Goal: Task Accomplishment & Management: Use online tool/utility

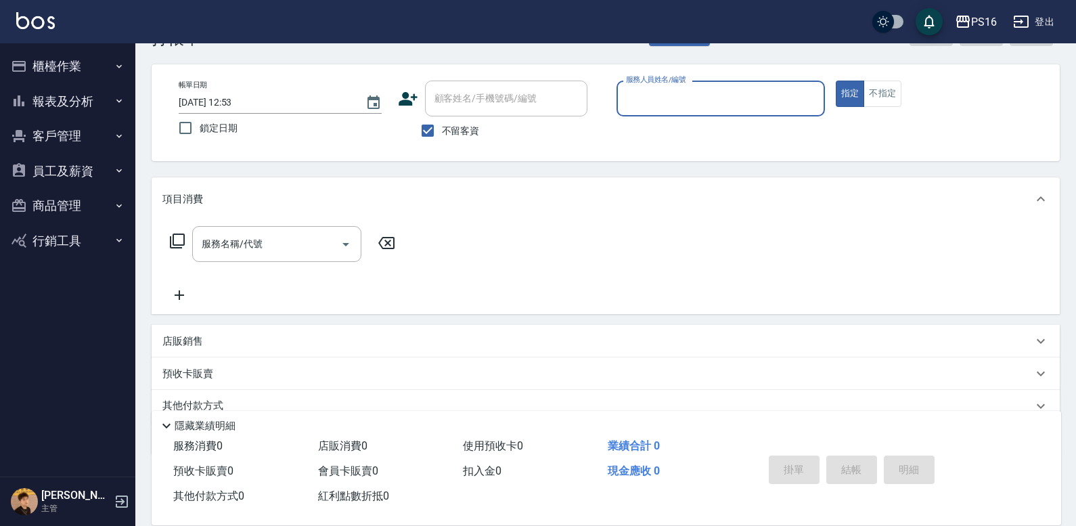
scroll to position [68, 0]
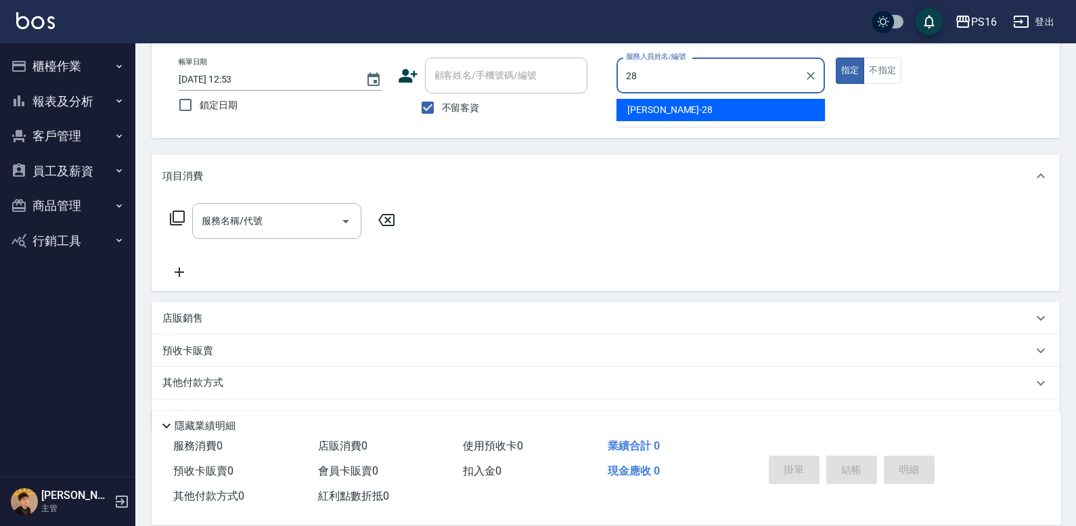
type input "[PERSON_NAME]-28"
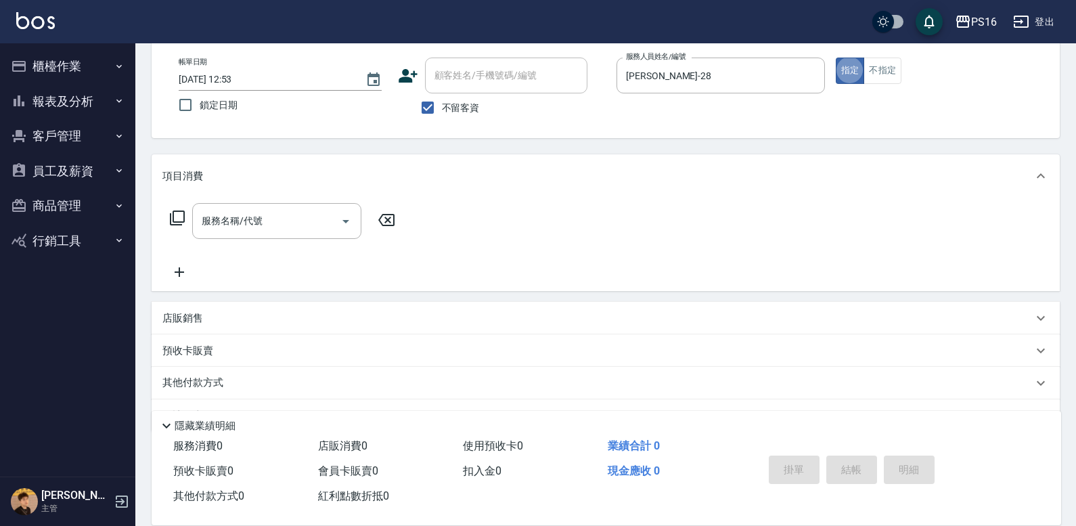
type button "true"
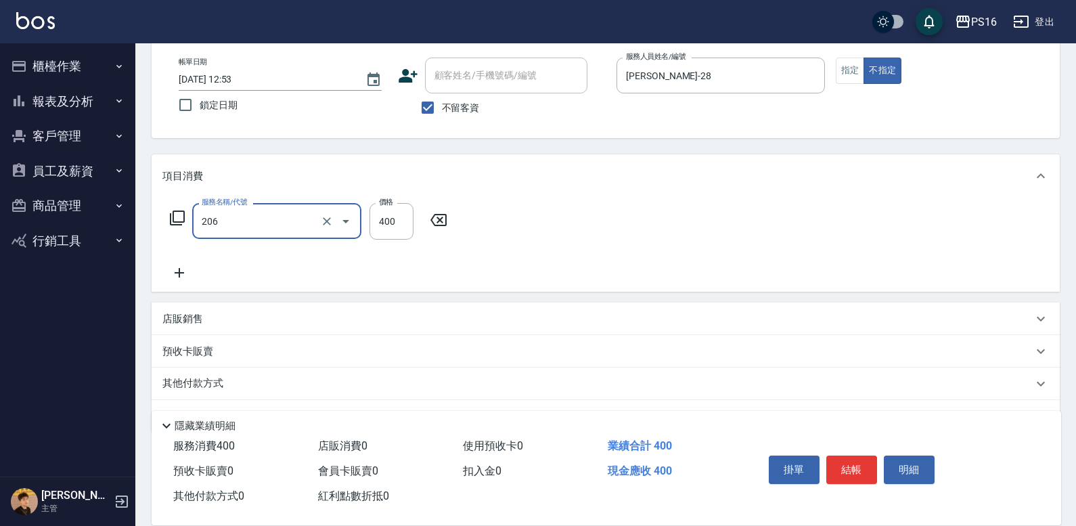
type input "健康洗(206)"
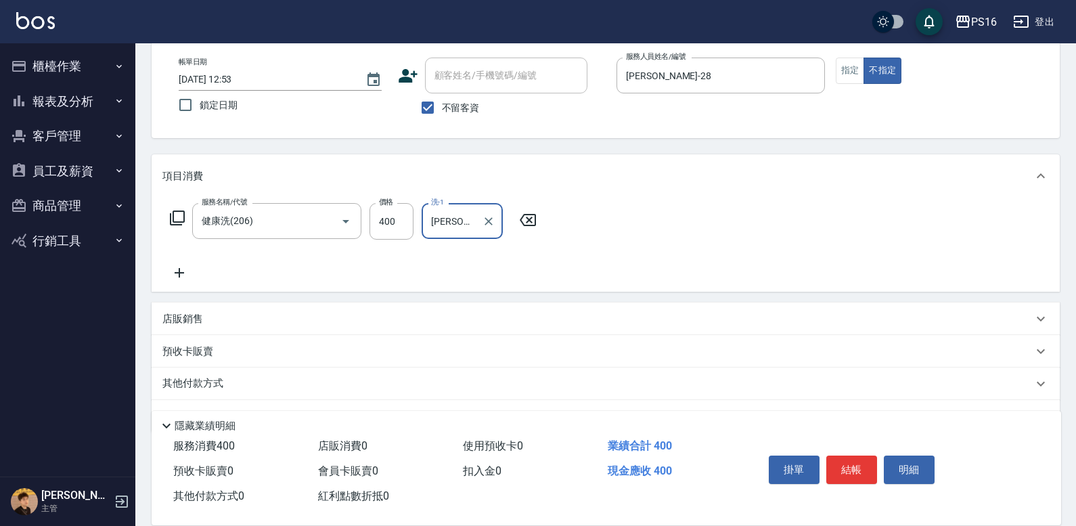
type input "[PERSON_NAME]-24"
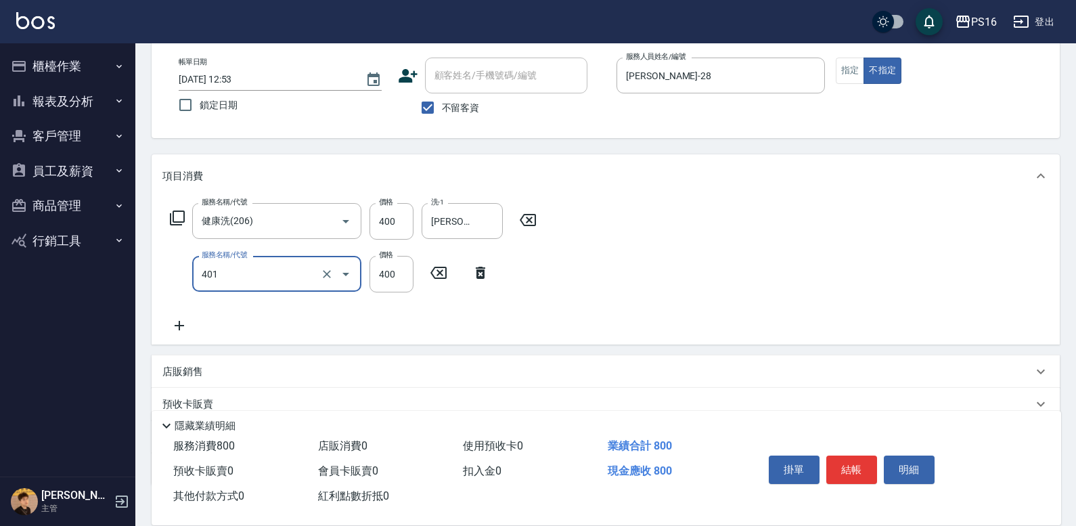
type input "剪髮(401)"
type input "200"
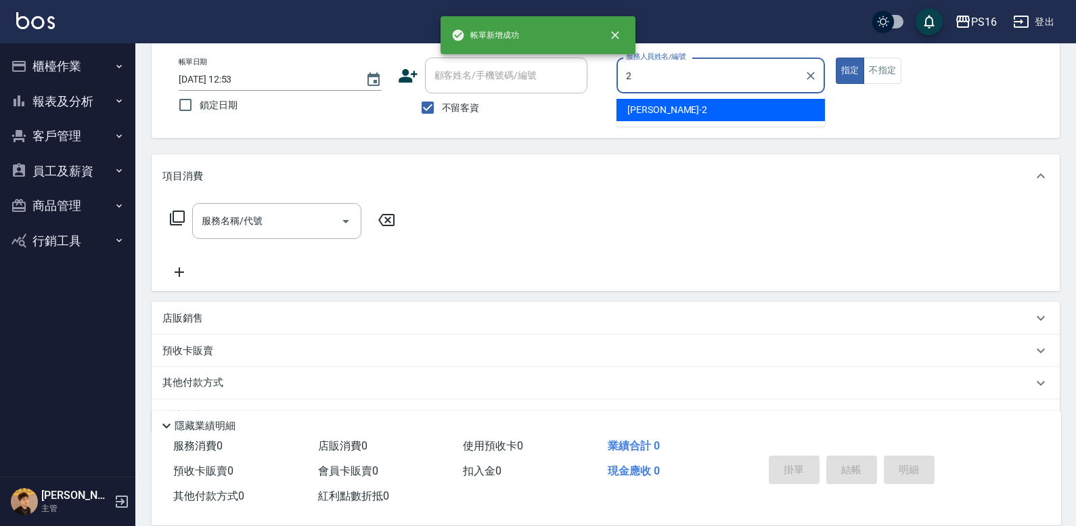
type input "[PERSON_NAME]-2"
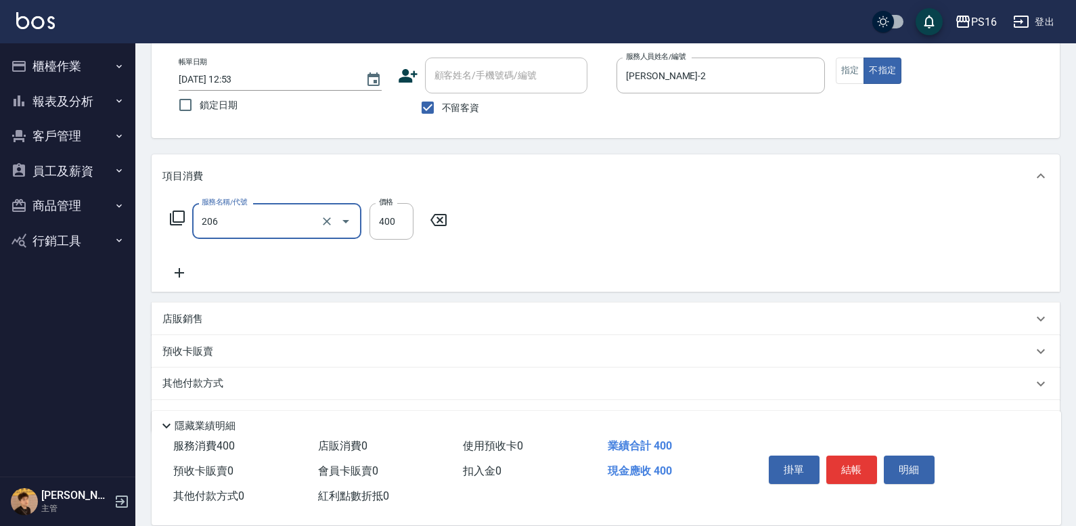
type input "健康洗(206)"
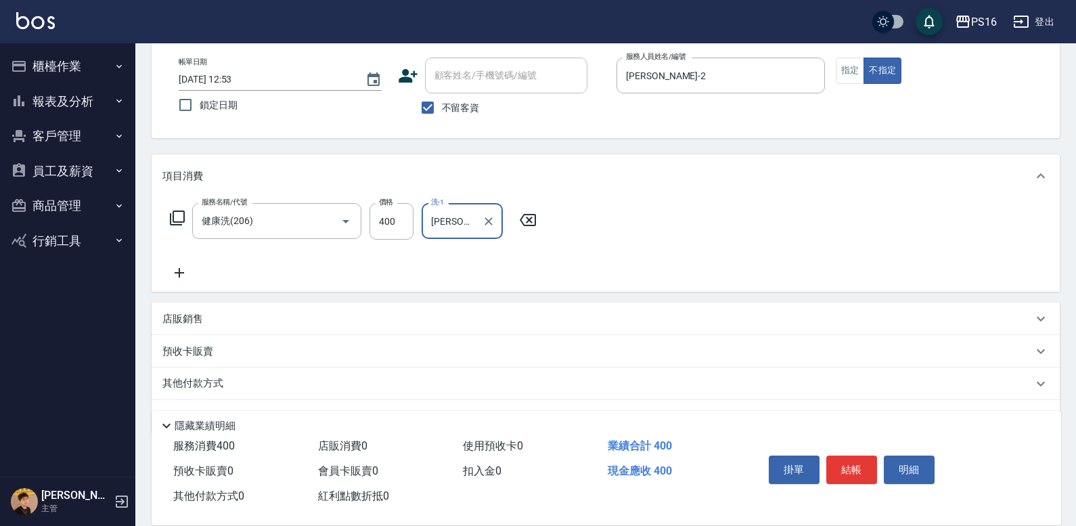
type input "[PERSON_NAME]-21"
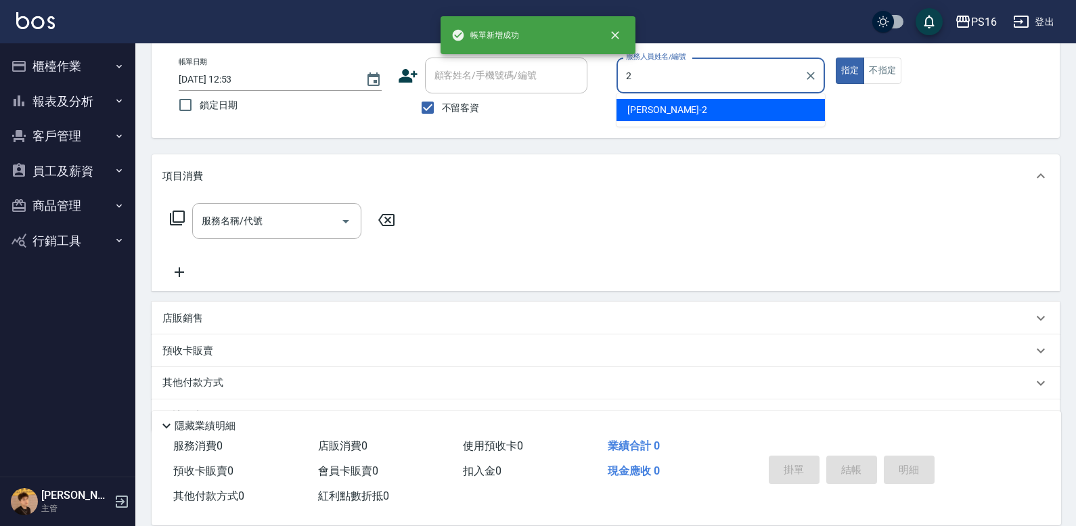
type input "[PERSON_NAME]-2"
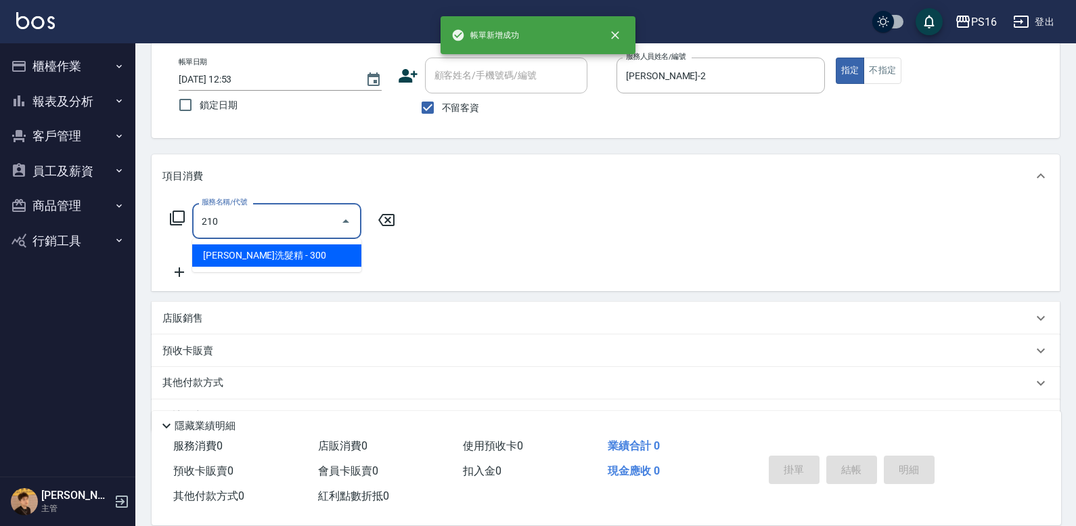
type input "[PERSON_NAME]洗髮精(210)"
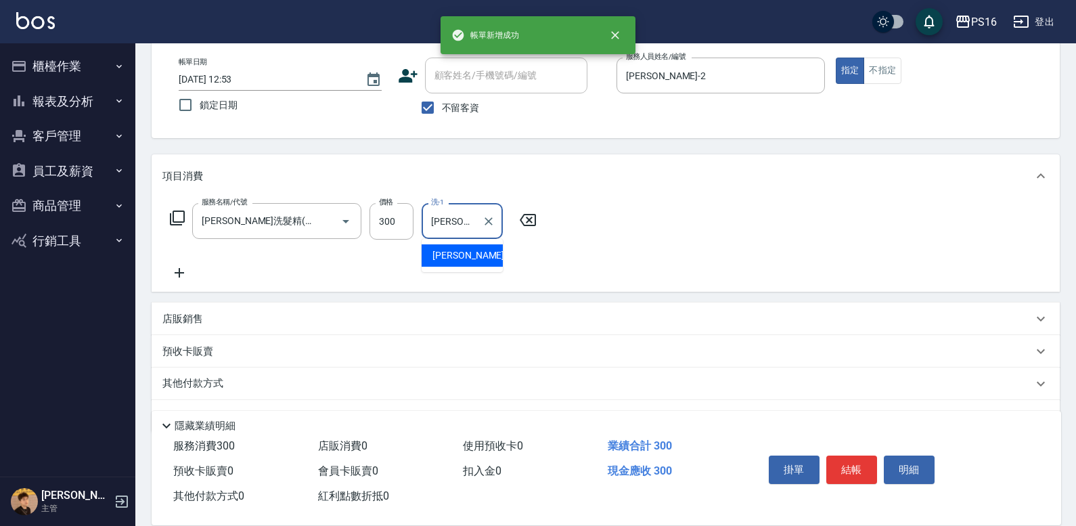
type input "[PERSON_NAME]-28"
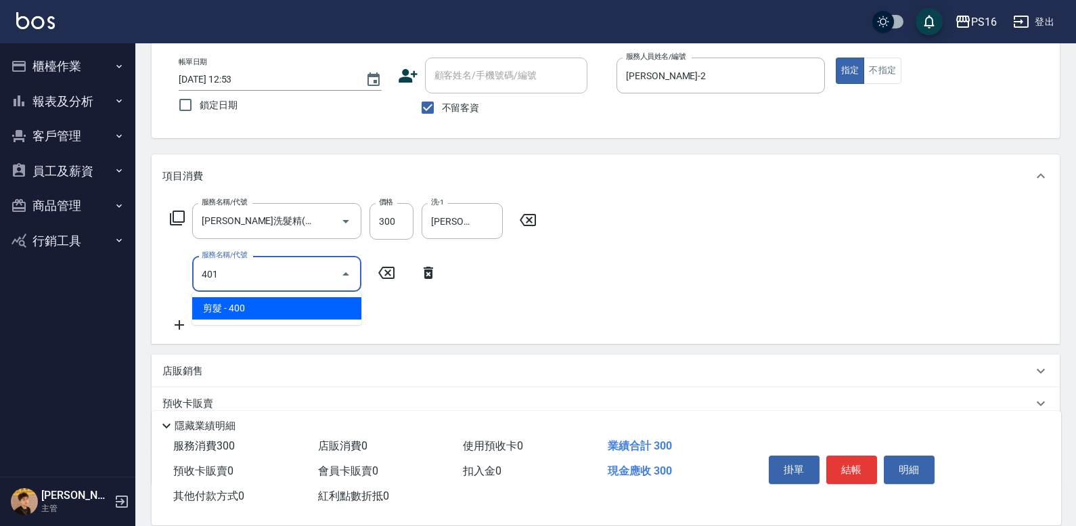
type input "剪髮(401)"
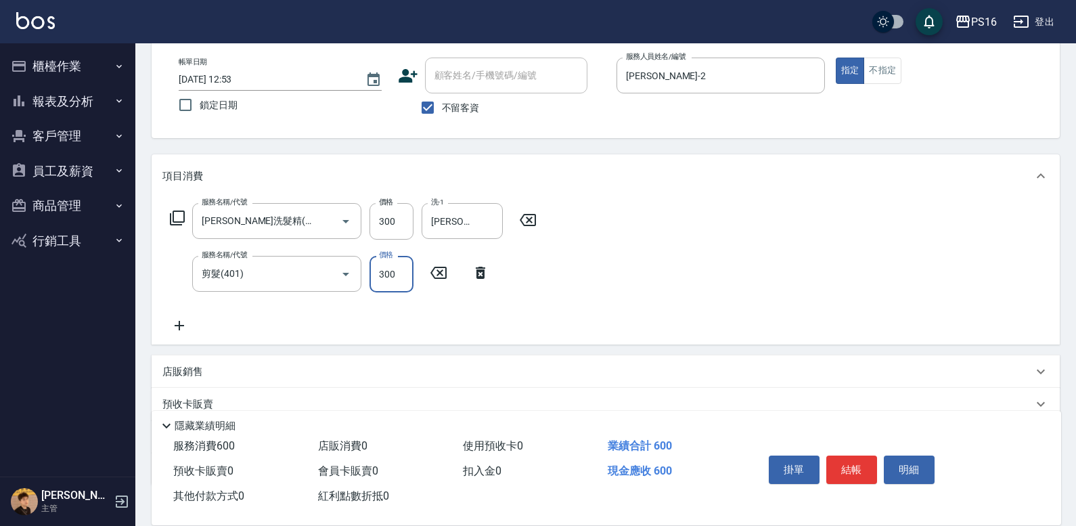
type input "300"
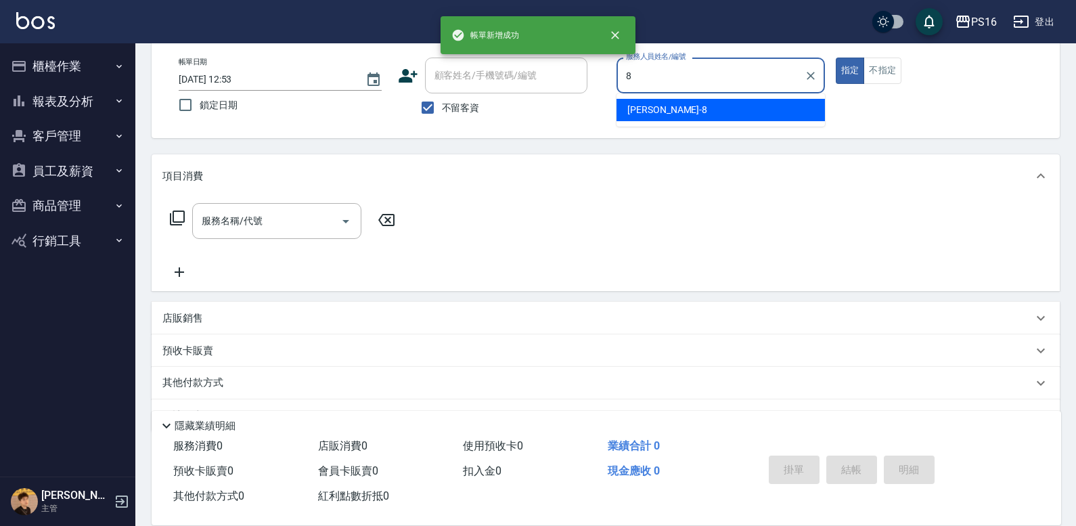
type input "[PERSON_NAME]-8"
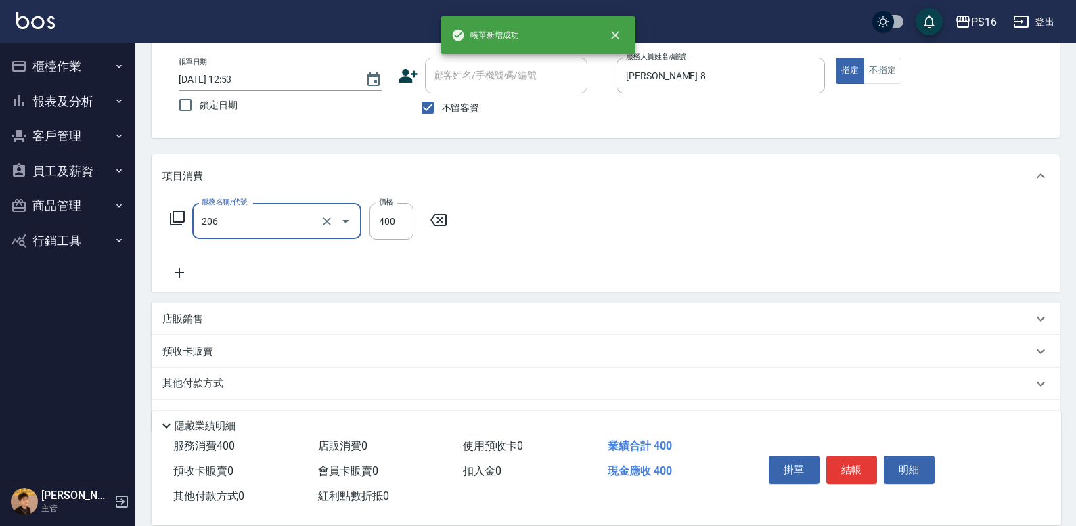
type input "健康洗(206)"
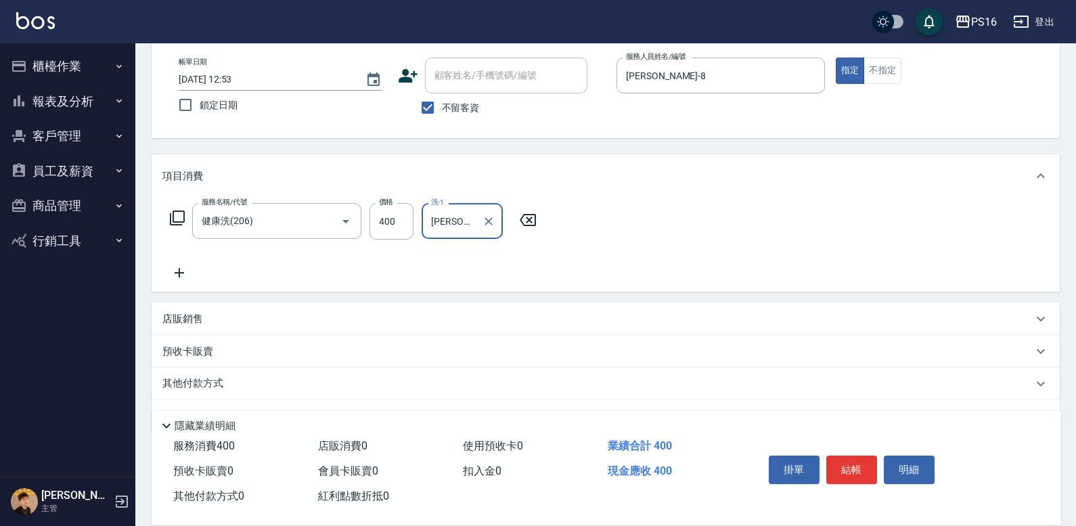
type input "[PERSON_NAME]-24"
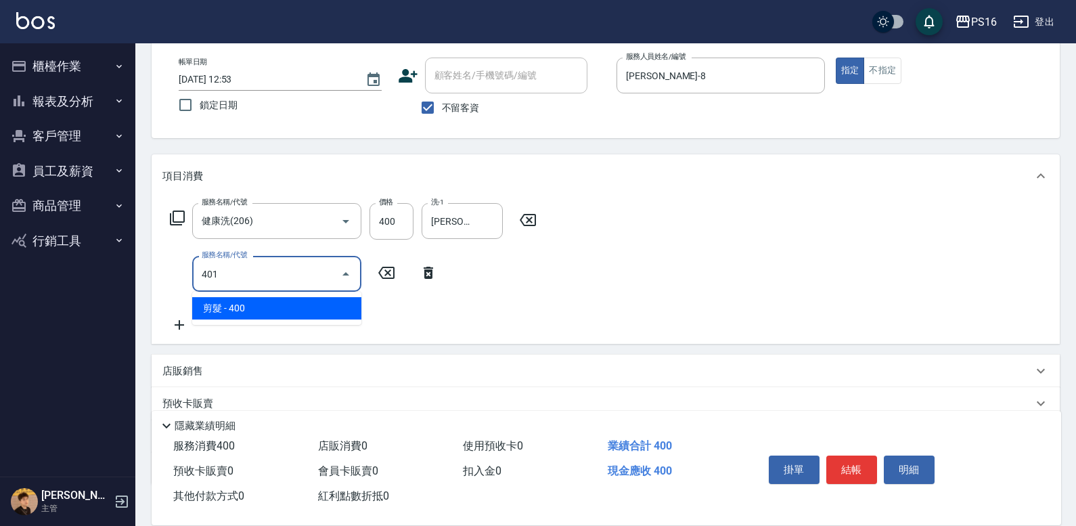
type input "剪髮(401)"
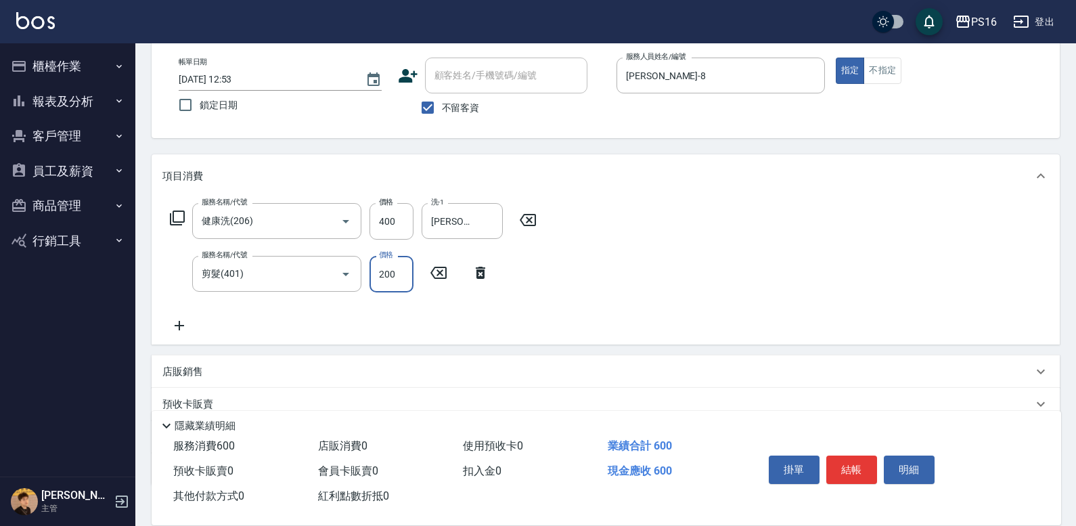
type input "200"
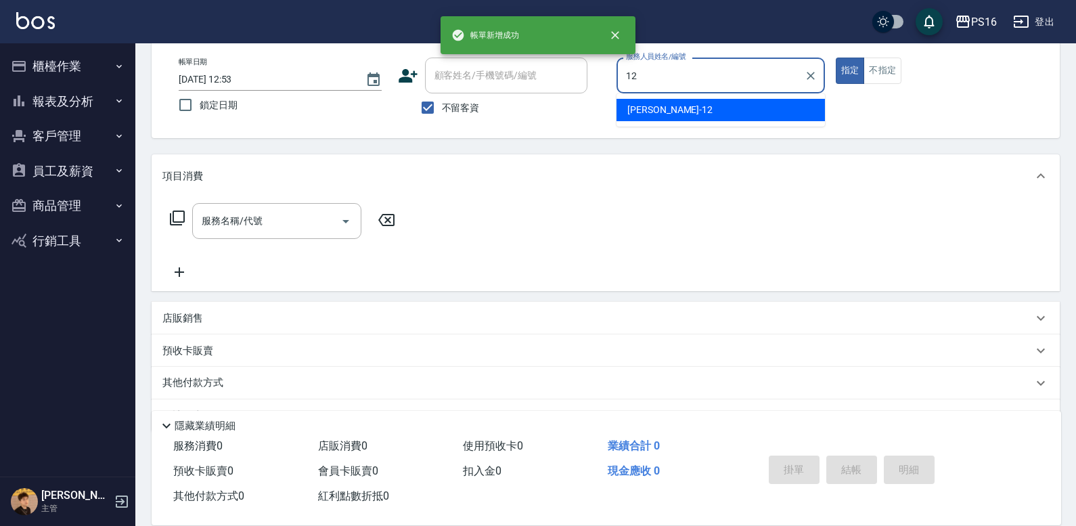
type input "[PERSON_NAME]-12"
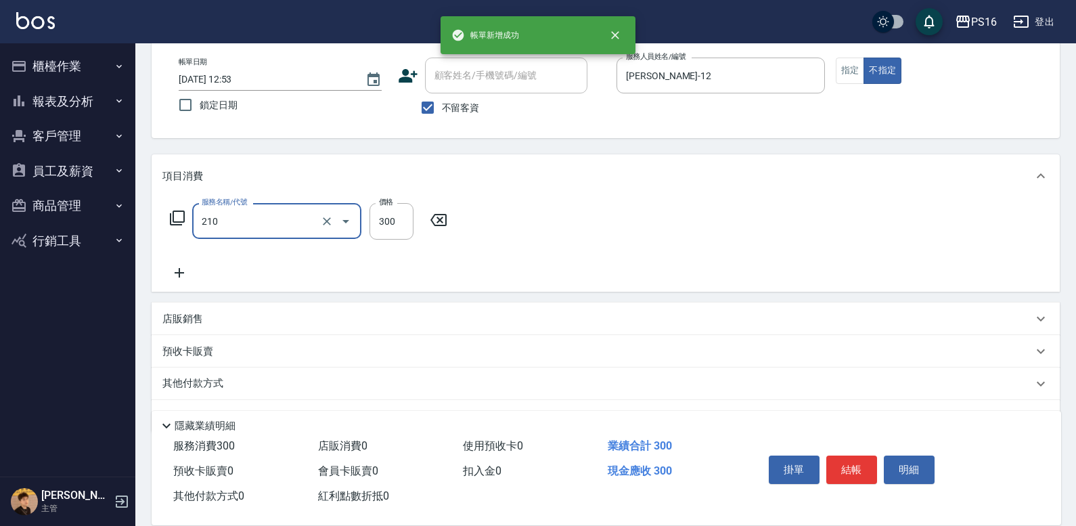
type input "[PERSON_NAME]洗髮精(210)"
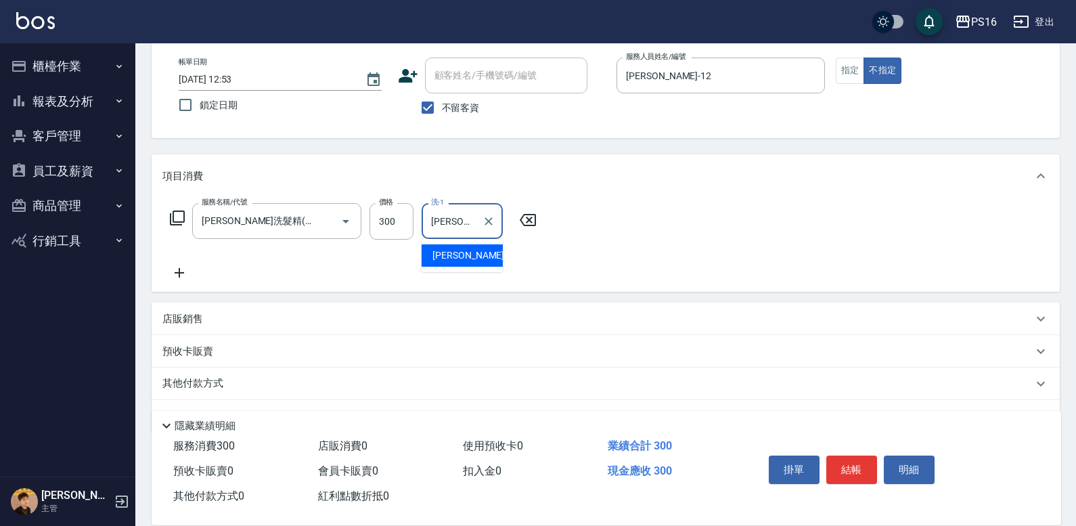
type input "[PERSON_NAME]-20"
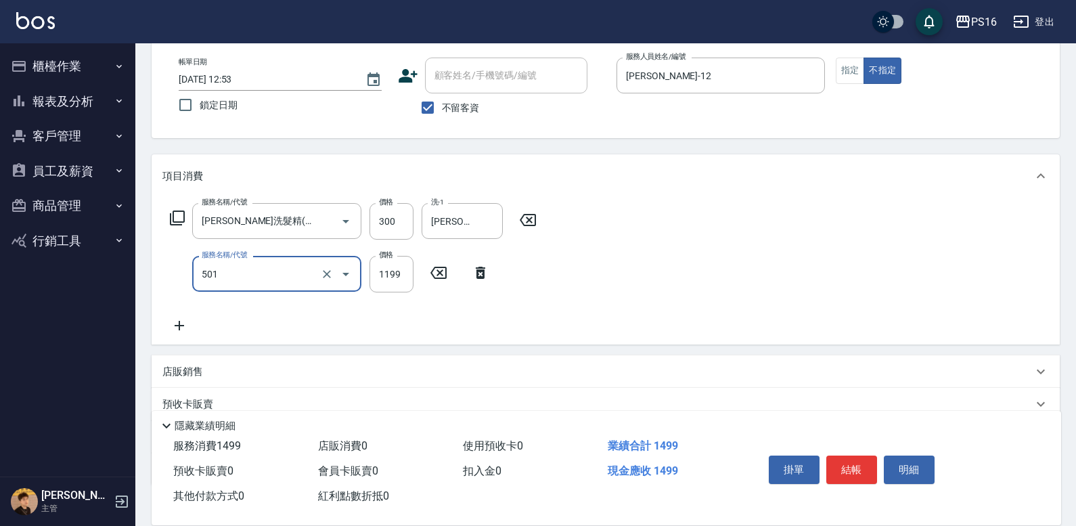
type input "染髮(501)"
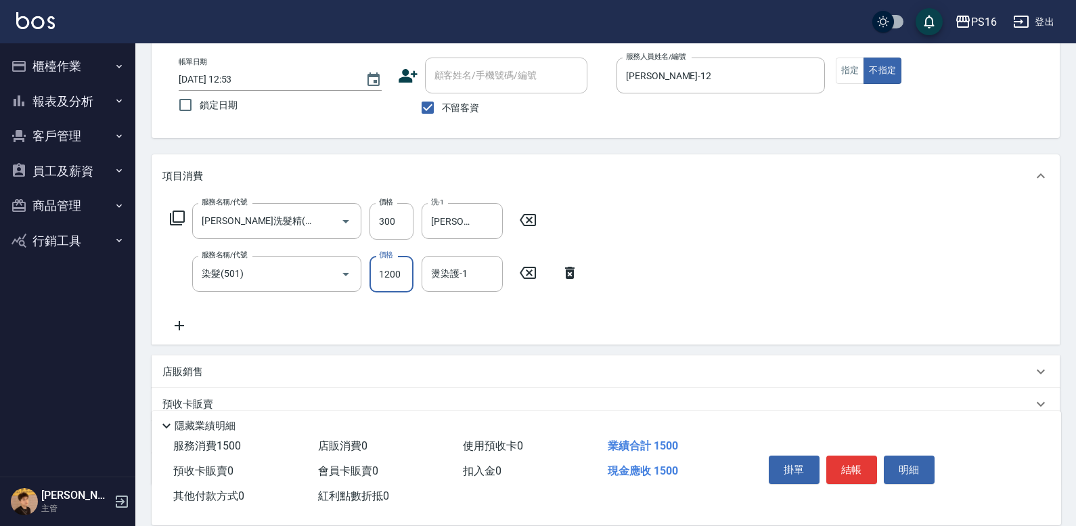
type input "1200"
type input "[PERSON_NAME]-20"
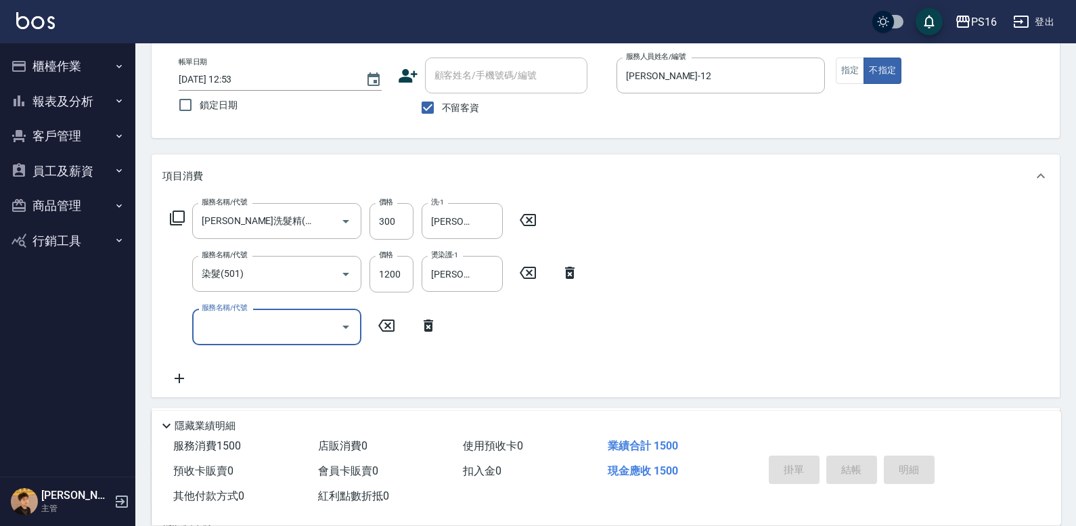
type input "[DATE] 12:54"
